Goal: Transaction & Acquisition: Subscribe to service/newsletter

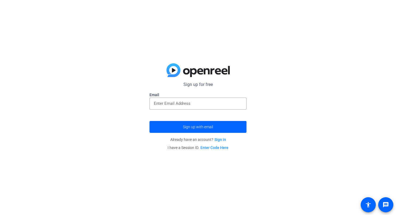
click at [195, 97] on label "Email" at bounding box center [198, 94] width 97 height 5
click at [192, 109] on div at bounding box center [198, 104] width 88 height 12
click at [194, 102] on input "email" at bounding box center [198, 103] width 88 height 6
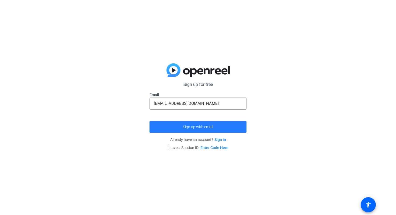
click at [211, 127] on span "Sign up with email" at bounding box center [198, 127] width 30 height 0
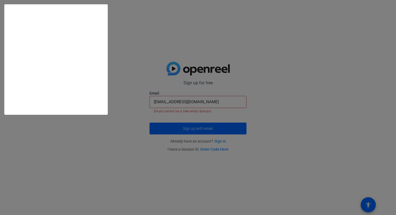
click at [162, 112] on html "Accessibility Screen-Reader Guide, Feedback, and Issue Reporting | New window S…" at bounding box center [198, 107] width 396 height 215
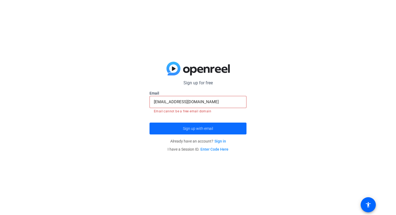
click at [204, 129] on span "Sign up with email" at bounding box center [198, 129] width 30 height 0
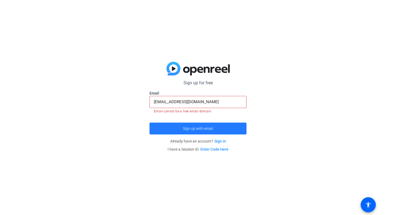
click at [204, 129] on span "Sign up with email" at bounding box center [198, 129] width 30 height 0
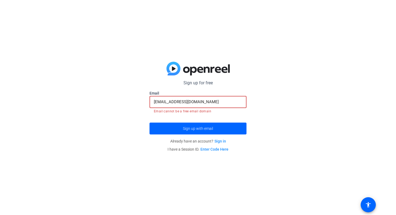
click at [156, 102] on input "[EMAIL_ADDRESS][DOMAIN_NAME]" at bounding box center [198, 102] width 88 height 6
click at [207, 104] on input "[EMAIL_ADDRESS][DOMAIN_NAME]" at bounding box center [198, 102] width 88 height 6
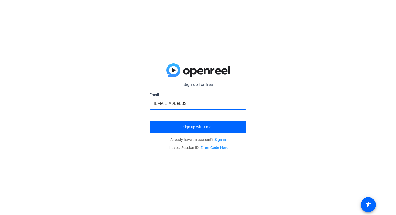
click at [150, 121] on button "Sign up with email" at bounding box center [198, 127] width 97 height 12
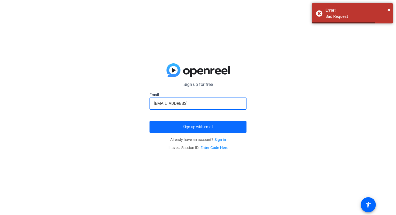
type input "[EMAIL_ADDRESS]4"
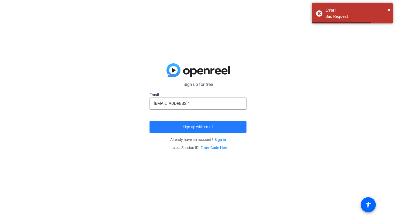
click at [203, 127] on span "Sign up with email" at bounding box center [198, 127] width 30 height 0
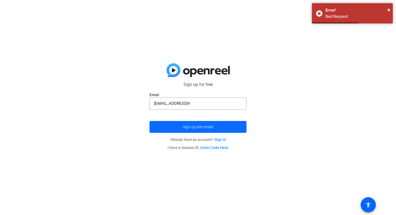
click at [203, 127] on span "Sign up with email" at bounding box center [198, 127] width 30 height 0
click at [223, 147] on link "Enter Code Here" at bounding box center [215, 148] width 28 height 4
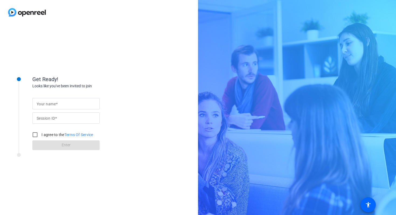
click at [67, 107] on div at bounding box center [66, 103] width 59 height 11
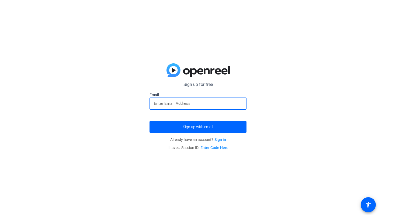
click at [166, 103] on input "email" at bounding box center [198, 103] width 88 height 6
type input "[EMAIL_ADDRESS][DOMAIN_NAME]"
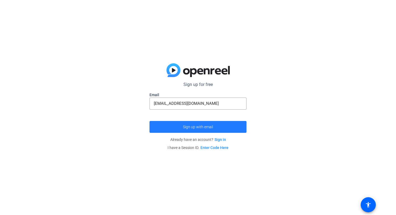
click at [202, 127] on span "Sign up with email" at bounding box center [198, 127] width 30 height 0
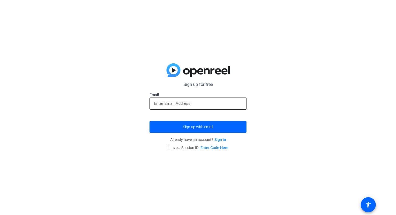
click at [170, 99] on div at bounding box center [198, 104] width 88 height 12
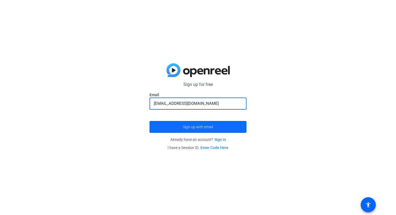
type input "[EMAIL_ADDRESS][DOMAIN_NAME]"
click at [178, 128] on span "submit" at bounding box center [198, 127] width 97 height 13
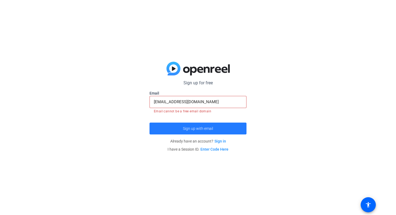
click at [177, 127] on span "submit" at bounding box center [198, 128] width 97 height 13
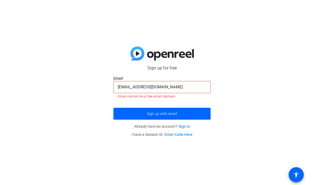
click at [162, 89] on input "[EMAIL_ADDRESS][DOMAIN_NAME]" at bounding box center [162, 87] width 88 height 6
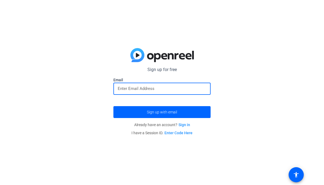
click at [169, 87] on input "email" at bounding box center [162, 88] width 88 height 6
paste input "[EMAIL_ADDRESS][DOMAIN_NAME]"
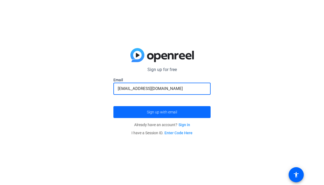
type input "[EMAIL_ADDRESS][DOMAIN_NAME]"
click at [174, 112] on span "Sign up with email" at bounding box center [162, 112] width 30 height 0
